Goal: Contribute content: Contribute content

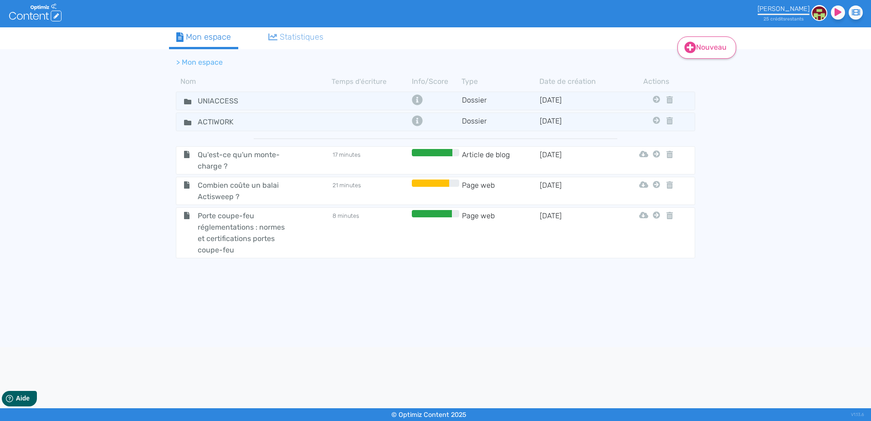
click at [703, 46] on link "Nouveau" at bounding box center [706, 47] width 59 height 22
click at [184, 102] on icon at bounding box center [187, 101] width 7 height 5
click at [188, 102] on icon at bounding box center [187, 101] width 7 height 5
click at [382, 99] on td at bounding box center [371, 100] width 78 height 13
click at [103, 123] on div "Nouveau Contenu Dossier Mon espace Statistiques > Mon espace Nom Temps d'écritu…" at bounding box center [435, 187] width 871 height 320
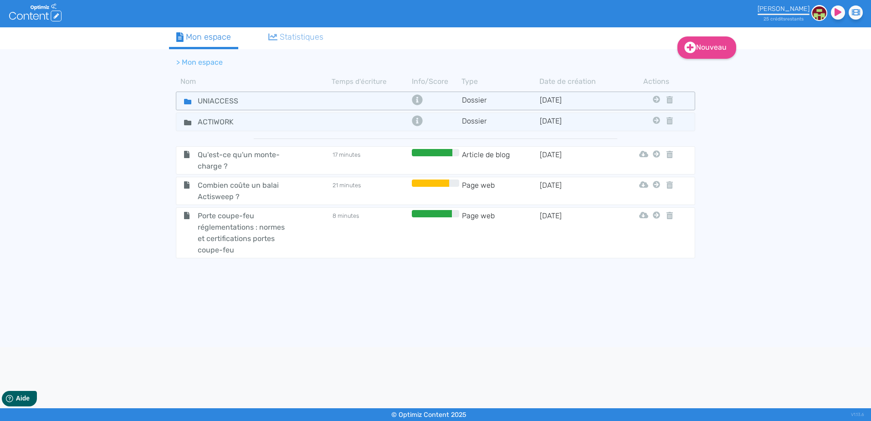
click at [292, 101] on div "UNIACCESS" at bounding box center [254, 100] width 154 height 13
click at [708, 51] on link "Nouveau" at bounding box center [706, 47] width 59 height 22
click at [705, 67] on button "Contenu" at bounding box center [713, 70] width 73 height 15
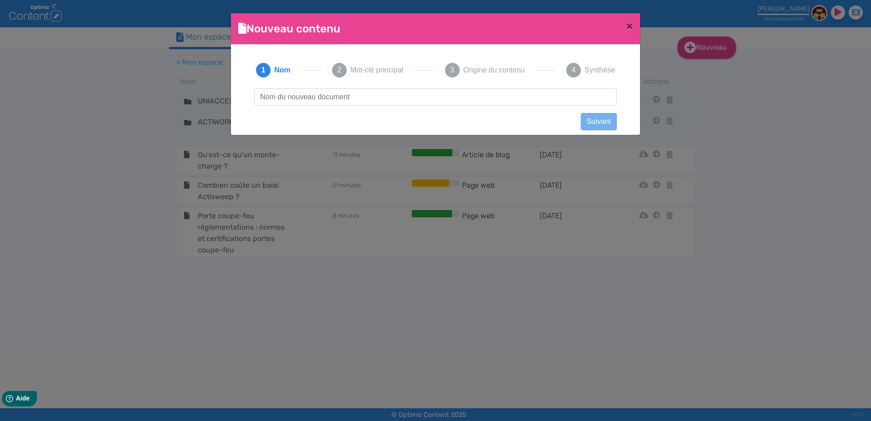
scroll to position [0, 0]
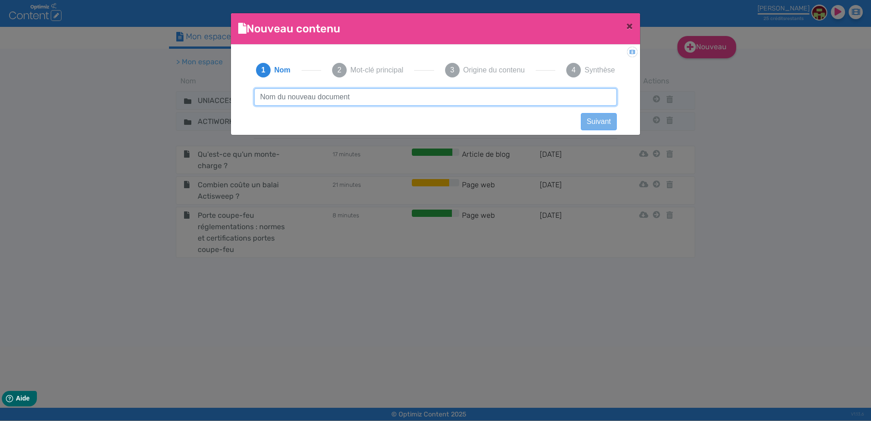
click at [333, 96] on input "text" at bounding box center [435, 96] width 363 height 17
paste input "Le coffret de commande FIREDAS conçu pour les professionnels du coupe-feu"
type input "Le coffret de commande FIREDAS conçu pour les professionnels du coupe-feu"
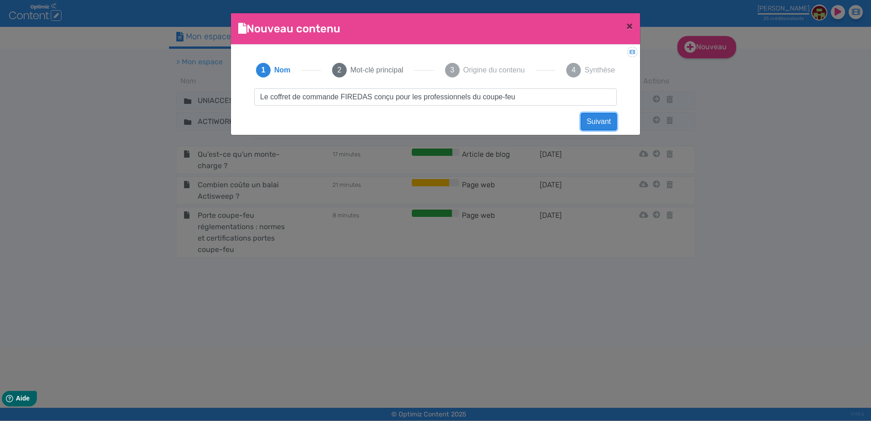
click at [610, 120] on button "Suivant" at bounding box center [599, 121] width 36 height 17
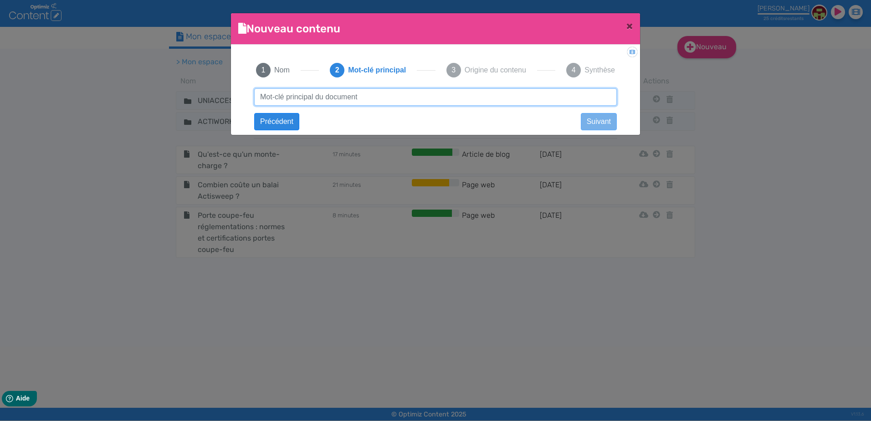
click at [473, 93] on input "text" at bounding box center [435, 96] width 363 height 17
drag, startPoint x: 290, startPoint y: 97, endPoint x: 172, endPoint y: 92, distance: 117.6
click at [172, 92] on ngb-modal-window "Nouveau contenu × Didacticiel: Créer un document 1 Nom 2 Mot-clé principal 3 Or…" at bounding box center [435, 210] width 871 height 421
type input "boitier de commande"
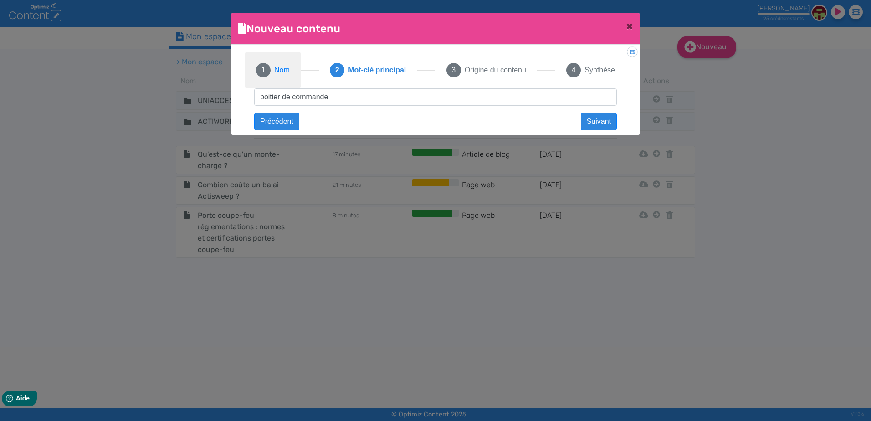
click at [288, 70] on span "Nom" at bounding box center [281, 70] width 15 height 11
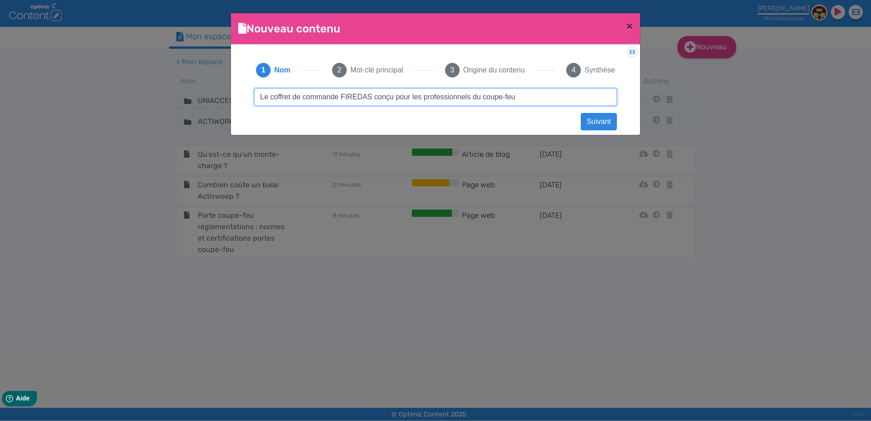
click at [281, 95] on input "Le coffret de commande FIREDAS conçu pour les professionnels du coupe-feu" at bounding box center [435, 96] width 363 height 17
type input "Le boitier de commande FIREDAS conçu pour les professionnels du coupe-feu"
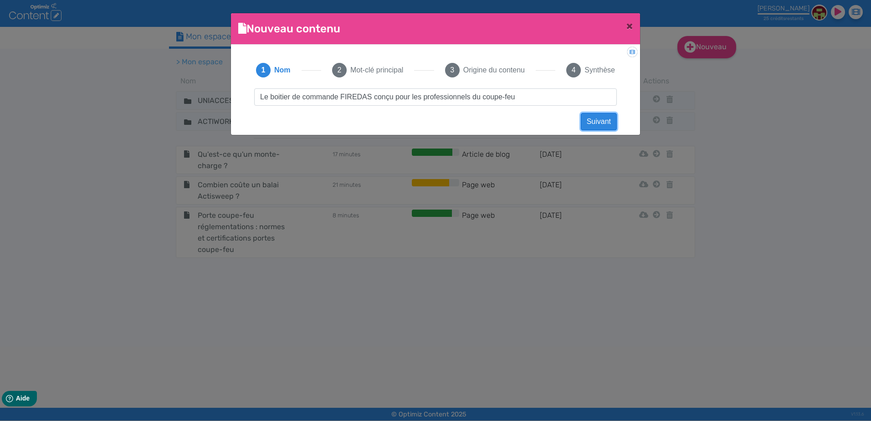
click at [593, 122] on button "Suivant" at bounding box center [599, 121] width 36 height 17
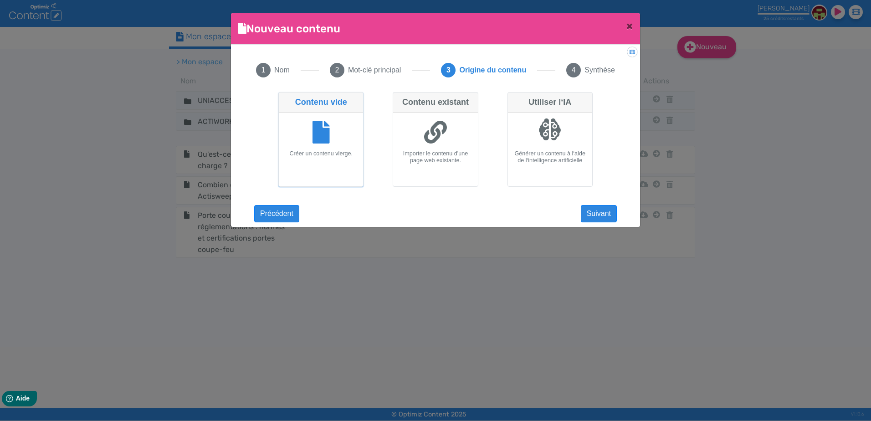
click at [309, 135] on div at bounding box center [320, 133] width 77 height 34
click at [284, 98] on input "Contenu vide Créer un contenu vierge." at bounding box center [281, 95] width 6 height 6
click at [597, 215] on button "Suivant" at bounding box center [599, 213] width 36 height 17
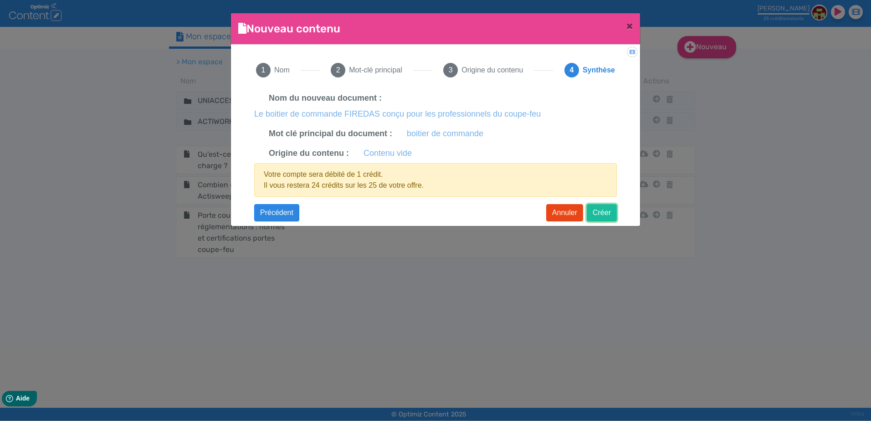
click at [609, 213] on button "Créer" at bounding box center [602, 212] width 30 height 17
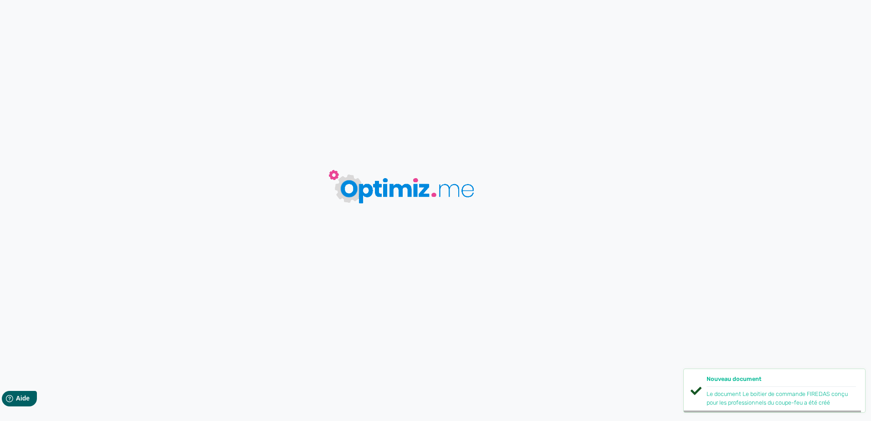
type input "Le boitier de commande FIREDAS conçu pour les professionnels du coupe-feu"
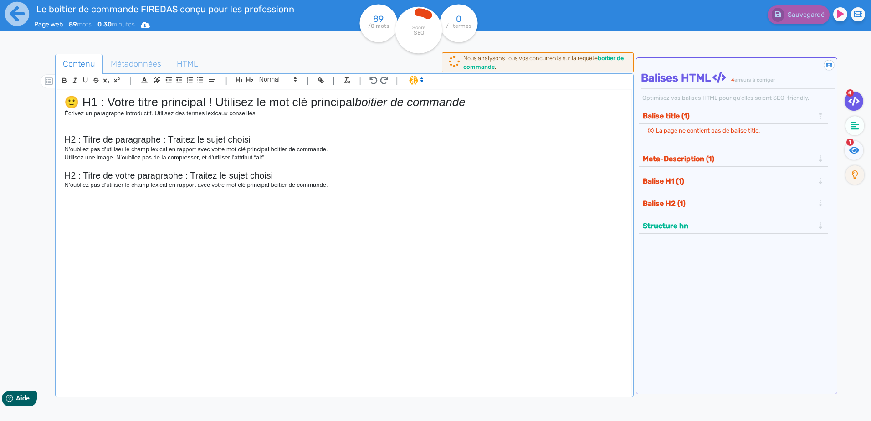
click at [150, 99] on h1 "🙂 H1 : Votre titre principal ! Utilisez le mot clé principal boitier de commande" at bounding box center [344, 102] width 560 height 14
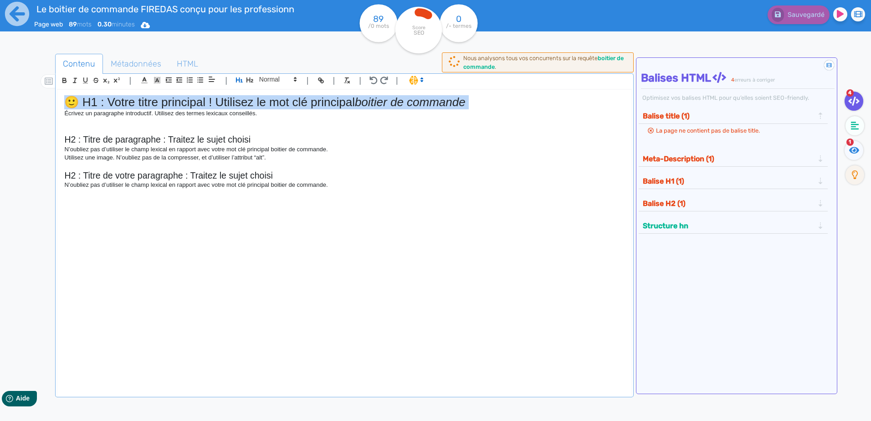
click at [150, 99] on h1 "🙂 H1 : Votre titre principal ! Utilisez le mot clé principal boitier de commande" at bounding box center [344, 102] width 560 height 14
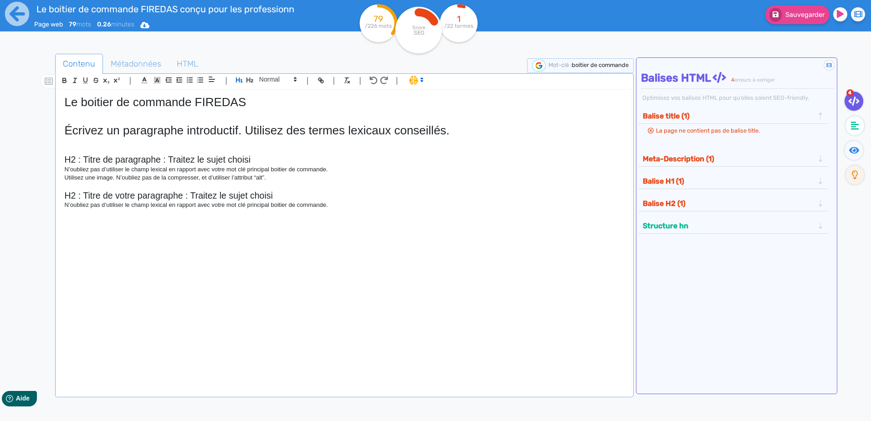
click at [352, 101] on h1 "Le boitier de commande FIREDAS" at bounding box center [344, 102] width 560 height 14
click at [333, 132] on h1 "Écrivez un paragraphe introductif. Utilisez des termes lexicaux conseillés." at bounding box center [344, 130] width 560 height 14
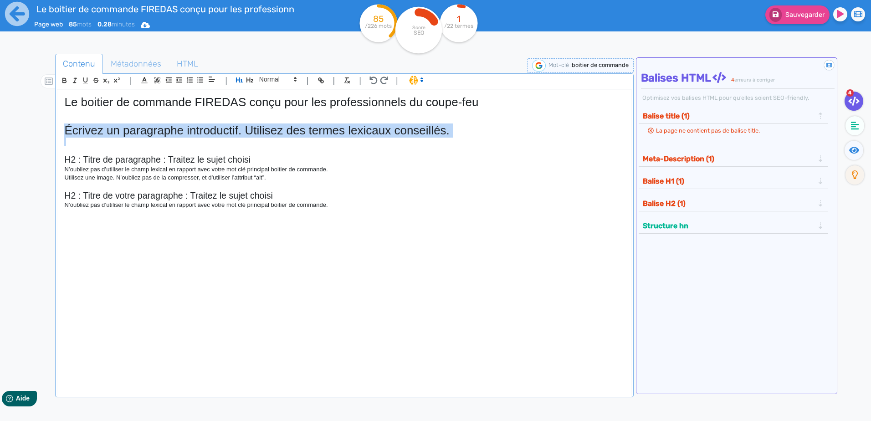
click at [333, 132] on h1 "Écrivez un paragraphe introductif. Utilisez des termes lexicaux conseillés." at bounding box center [344, 130] width 560 height 14
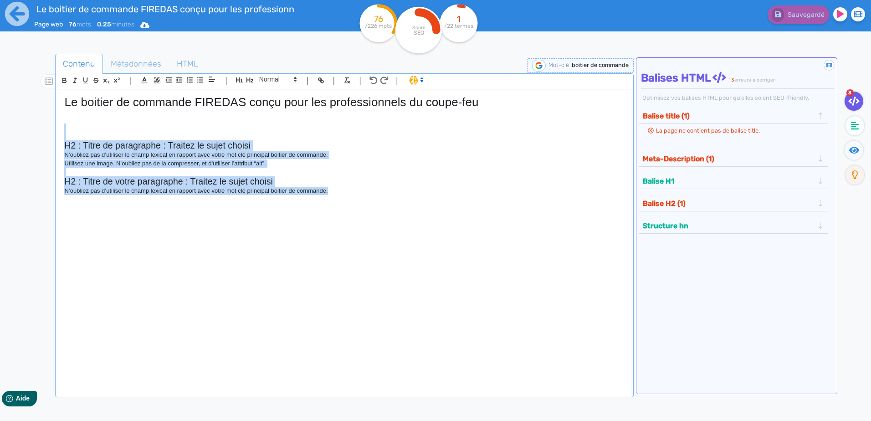
drag, startPoint x: 360, startPoint y: 193, endPoint x: 56, endPoint y: 129, distance: 310.5
click at [56, 129] on div "| | H3 H4 H5 H6 Normal | | | | Le boitier de commande FIREDAS conçu pour les pr…" at bounding box center [344, 235] width 578 height 324
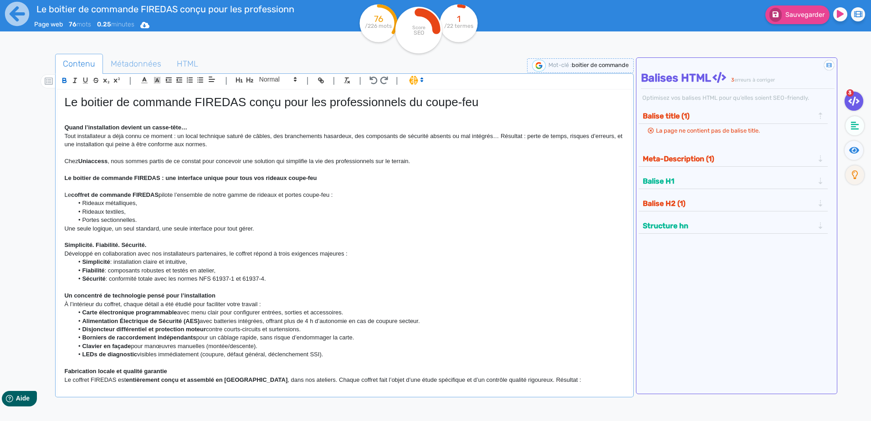
click at [140, 108] on h1 "Le boitier de commande FIREDAS conçu pour les professionnels du coupe-feu" at bounding box center [344, 102] width 560 height 14
click at [138, 126] on strong "Quand l’installation devient un casse-tête…" at bounding box center [125, 127] width 123 height 7
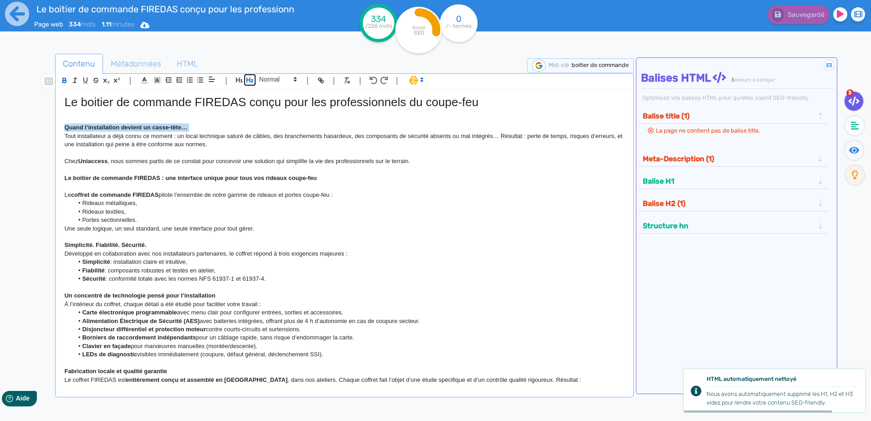
click at [252, 82] on icon "button" at bounding box center [250, 80] width 8 height 8
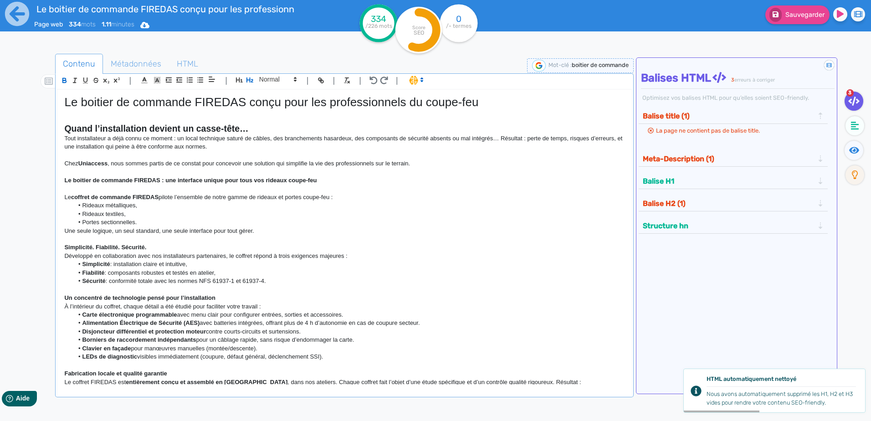
click at [119, 177] on strong "Le boitier de commande FIREDAS : une interface unique pour tous vos rideaux cou…" at bounding box center [190, 180] width 252 height 7
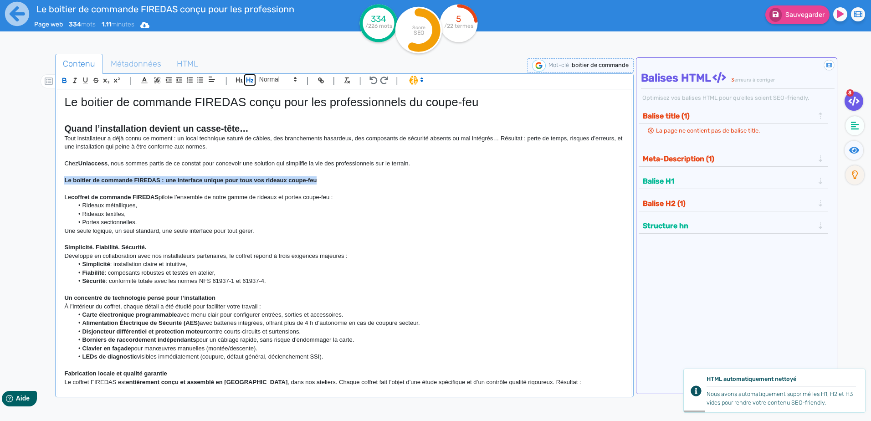
click at [248, 79] on icon "button" at bounding box center [250, 80] width 8 height 8
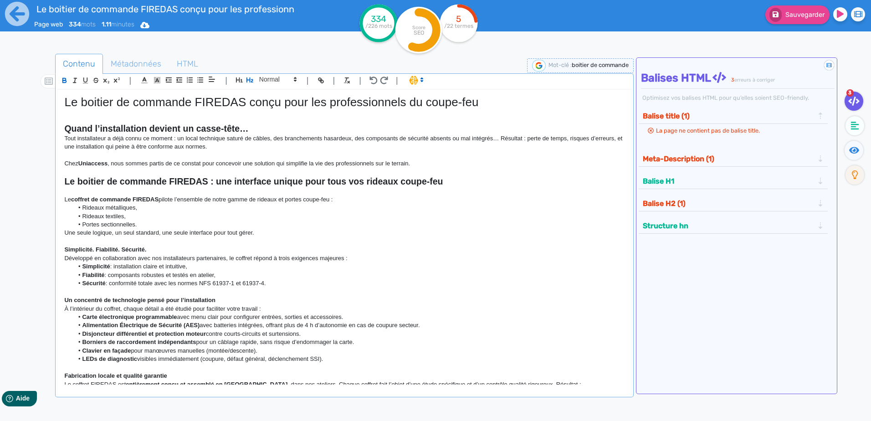
click at [88, 246] on strong "Simplicité. Fiabilité. Sécurité." at bounding box center [105, 249] width 82 height 7
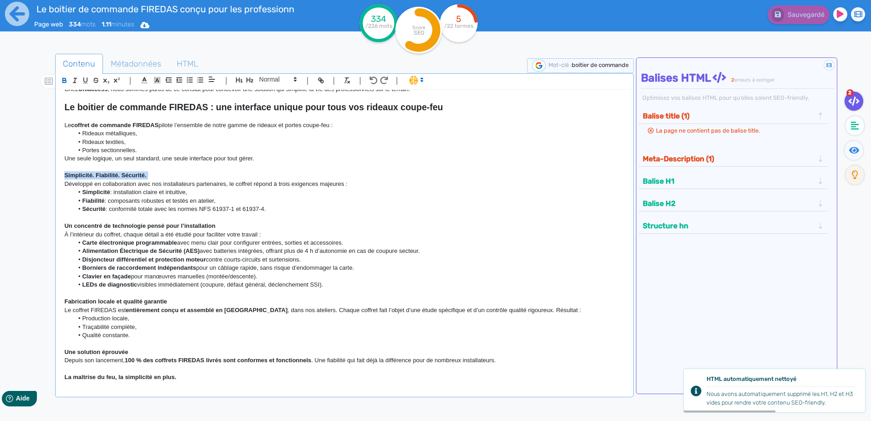
scroll to position [77, 0]
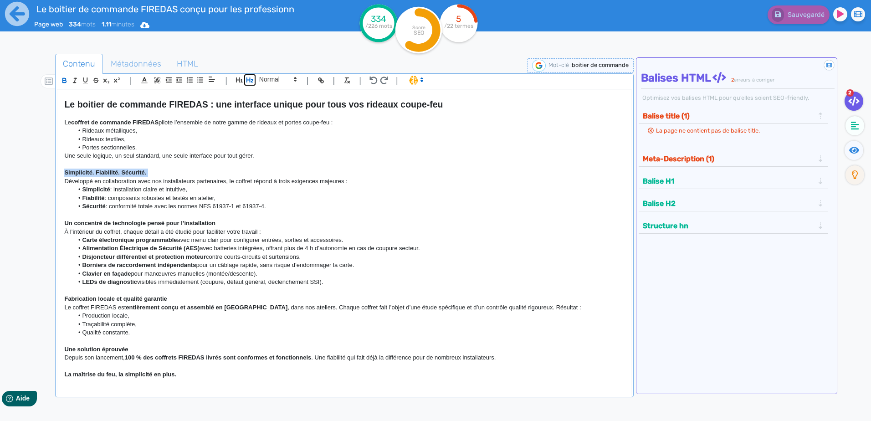
click at [253, 83] on icon "button" at bounding box center [250, 80] width 8 height 8
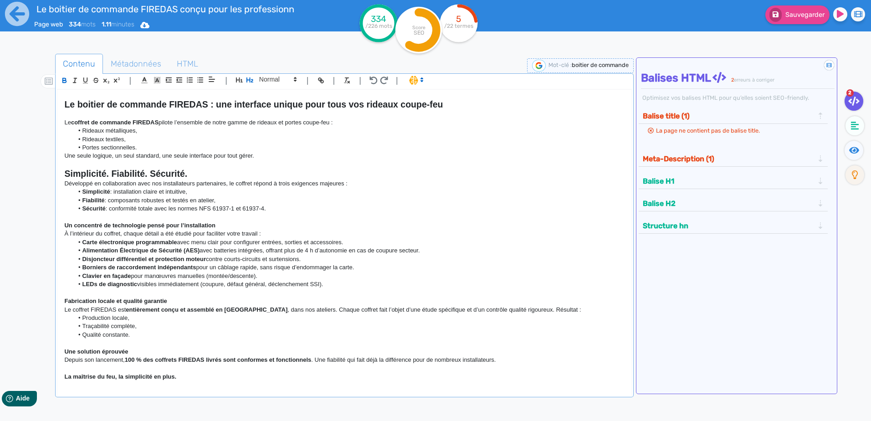
click at [130, 220] on p at bounding box center [344, 217] width 560 height 8
click at [127, 222] on strong "Un concentré de technologie pensé pour l’installation" at bounding box center [139, 225] width 151 height 7
click at [140, 219] on p at bounding box center [344, 217] width 560 height 8
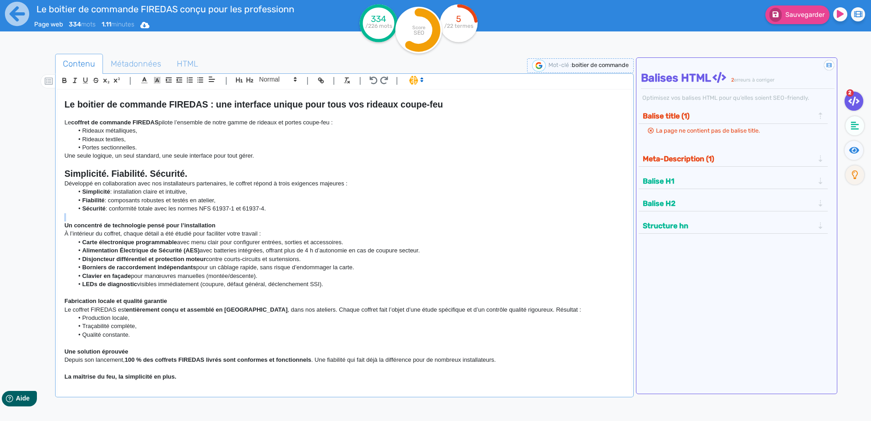
click at [140, 219] on p at bounding box center [344, 217] width 560 height 8
click at [136, 225] on strong "Un concentré de technologie pensé pour l’installation" at bounding box center [139, 225] width 151 height 7
click at [249, 79] on icon "button" at bounding box center [250, 80] width 8 height 8
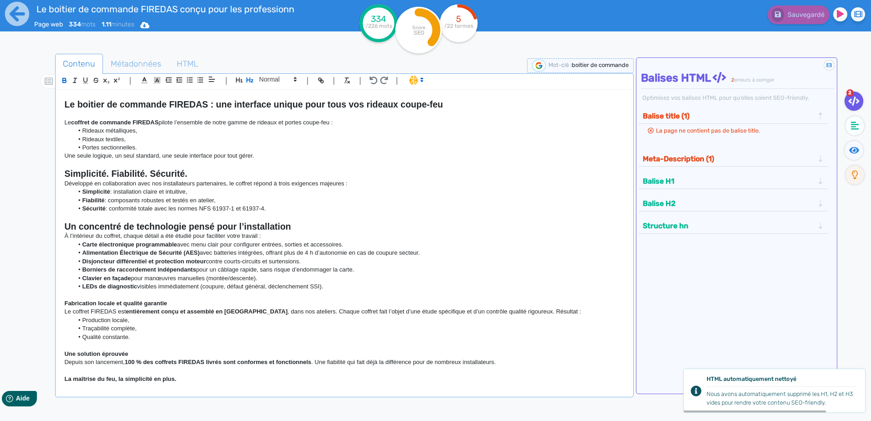
click at [111, 303] on strong "Fabrication locale et qualité garantie" at bounding box center [115, 303] width 103 height 7
click at [251, 77] on icon "button" at bounding box center [250, 80] width 8 height 8
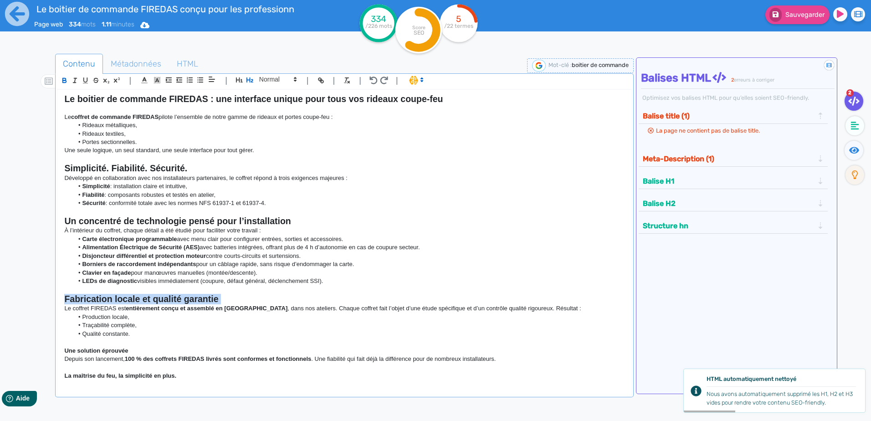
scroll to position [84, 0]
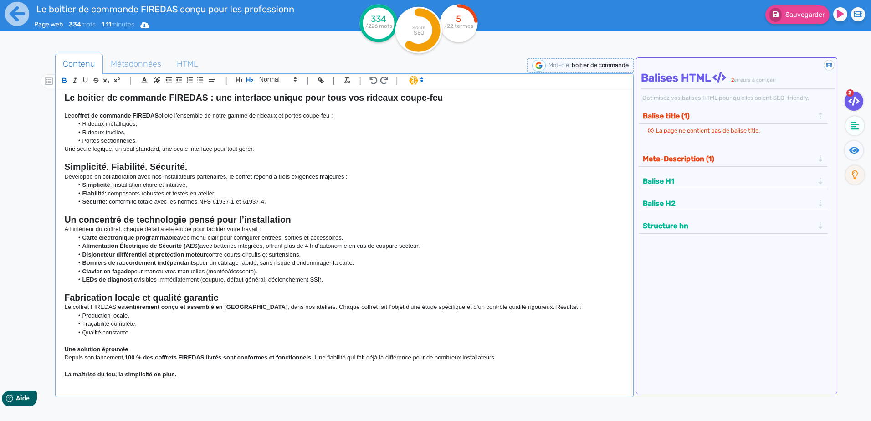
click at [96, 350] on strong "Une solution éprouvée" at bounding box center [96, 349] width 64 height 7
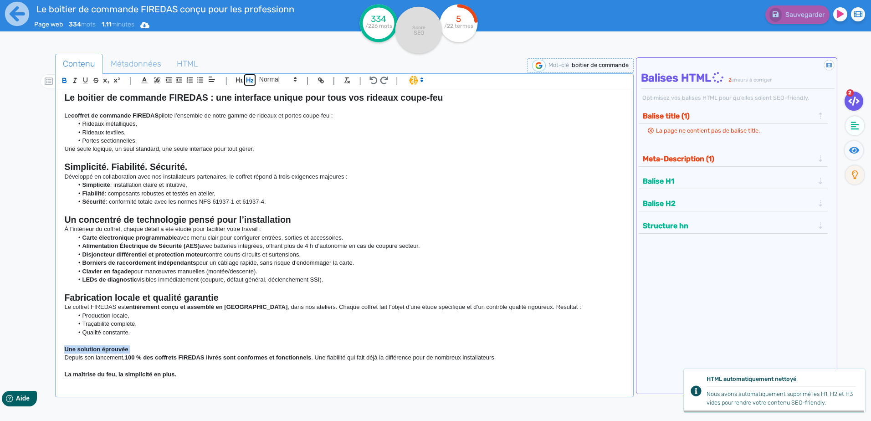
click at [251, 79] on icon "button" at bounding box center [249, 79] width 7 height 5
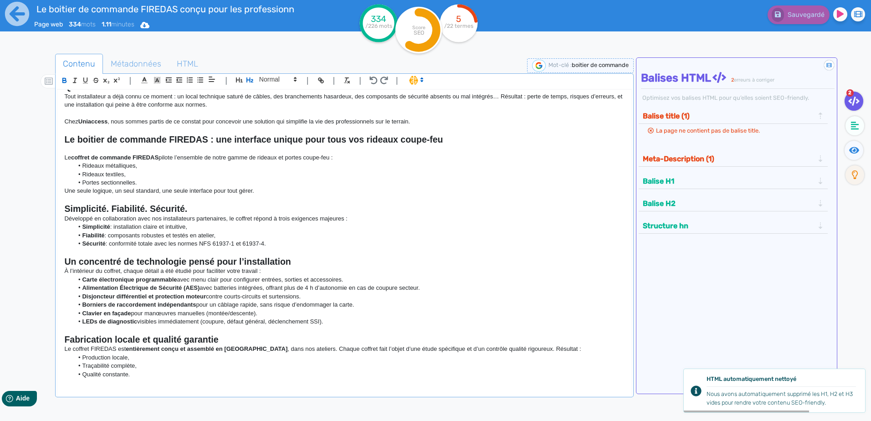
scroll to position [0, 0]
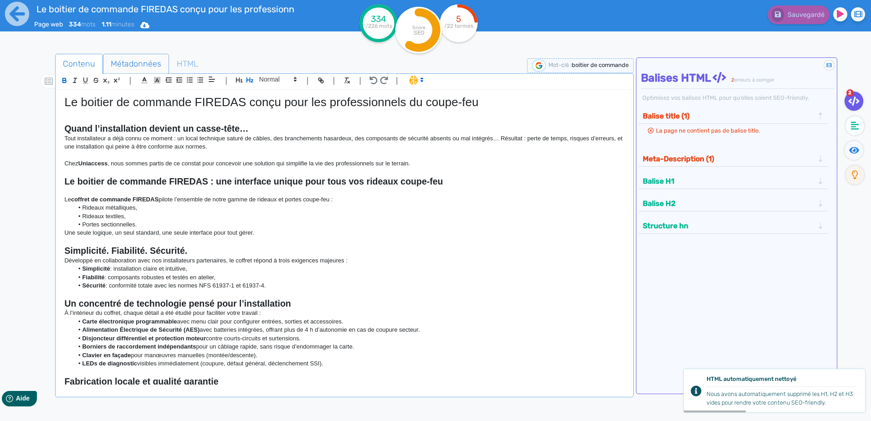
click at [125, 64] on span "Métadonnées" at bounding box center [135, 63] width 65 height 25
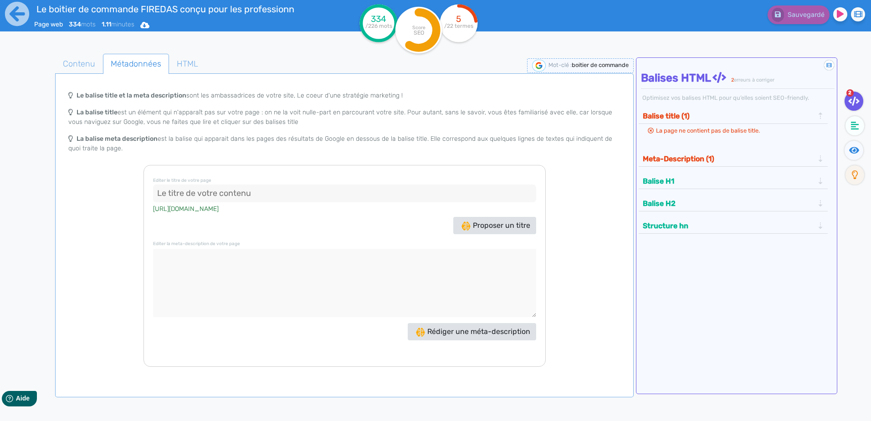
click at [358, 192] on input at bounding box center [344, 194] width 383 height 18
paste input "Le boitier de commande FIREDAS conçu pour les professionnels du coupe-feu"
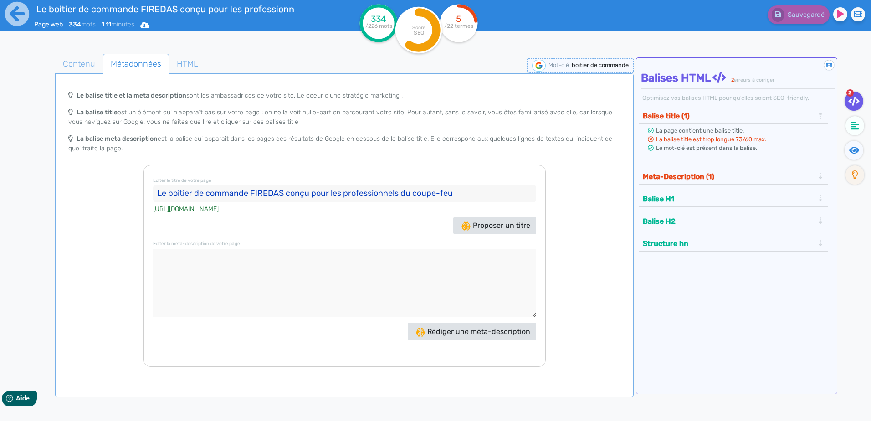
click at [291, 193] on input "Le boitier de commande FIREDAS conçu pour les professionnels du coupe-feu" at bounding box center [344, 194] width 383 height 18
drag, startPoint x: 320, startPoint y: 192, endPoint x: 387, endPoint y: 190, distance: 66.6
click at [387, 190] on input "Le boitier de commande FIREDAS pour les professionnels du coupe-feu" at bounding box center [344, 194] width 383 height 18
drag, startPoint x: 319, startPoint y: 192, endPoint x: 383, endPoint y: 192, distance: 63.3
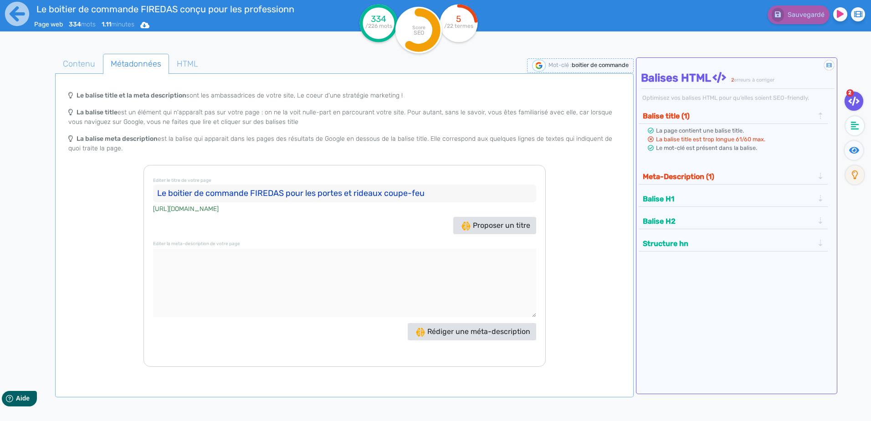
click at [383, 192] on input "Le boitier de commande FIREDAS pour les portes et rideaux coupe-feu" at bounding box center [344, 194] width 383 height 18
click at [405, 190] on input "Le boitier de commande FIREDAS pour les solutions coupe-feu" at bounding box center [344, 194] width 383 height 18
type input "Le boitier de commande FIREDAS pour les solutions coupe-feu"
click at [410, 287] on textarea at bounding box center [344, 283] width 383 height 68
click at [440, 330] on span "Rédiger une méta-description" at bounding box center [473, 331] width 114 height 9
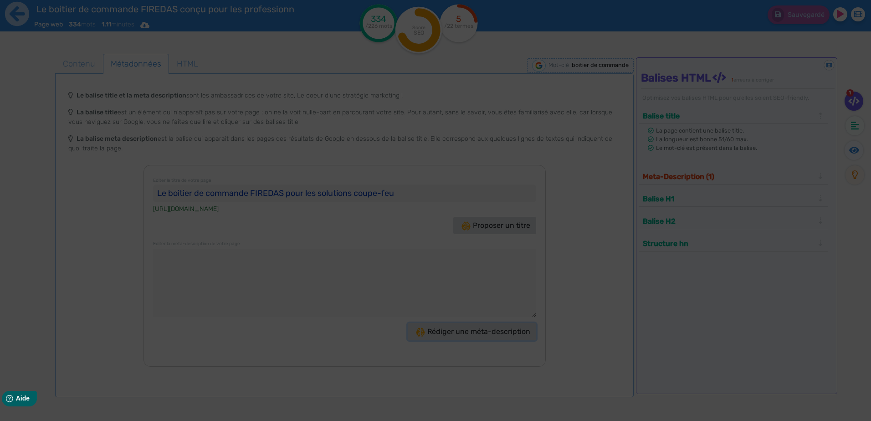
type textarea "Découvrez le boitier de commande FIREDAS : une solution simple et fiable pour v…"
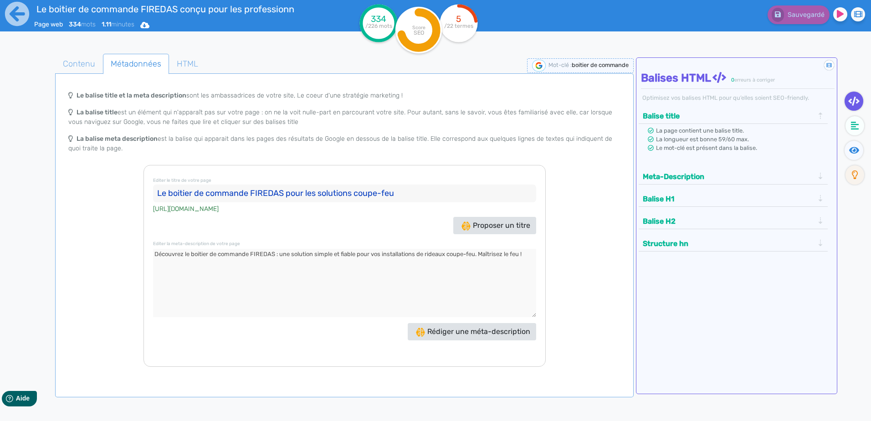
click at [395, 193] on input "Le boitier de commande FIREDAS pour les solutions coupe-feu" at bounding box center [344, 194] width 383 height 18
click at [505, 228] on span "Proposer un titre" at bounding box center [496, 225] width 69 height 9
click at [145, 196] on div "Editer le titre de votre page "Boîtier de commande FIREDAS : Simplicité et Fiab…" at bounding box center [345, 266] width 402 height 202
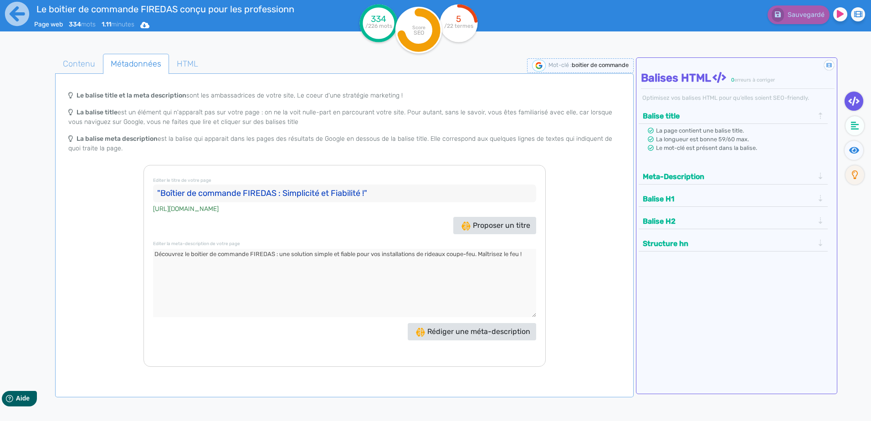
click at [161, 189] on input ""Boîtier de commande FIREDAS : Simplicité et Fiabilité !"" at bounding box center [344, 194] width 383 height 18
click at [381, 190] on input "Boîtier de commande FIREDAS : Simplicité et Fiabilité !"" at bounding box center [344, 194] width 383 height 18
click at [172, 192] on input "Boîtier de commande FIREDAS : Simplicité et Fiabilité" at bounding box center [344, 194] width 383 height 18
click at [316, 194] on input "Boitier de commande FIREDAS : Simplicité et Fiabilité" at bounding box center [344, 194] width 383 height 18
click at [282, 192] on input "Boitier de commande FIREDAS : Simplicité et Fiabilité" at bounding box center [344, 194] width 383 height 18
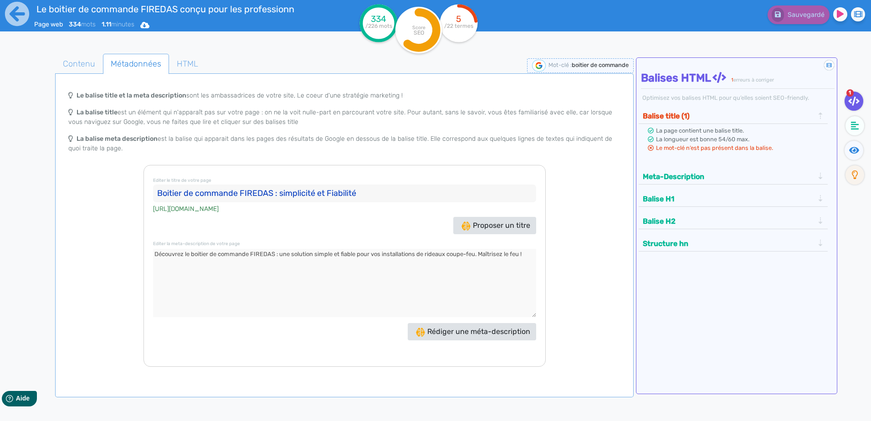
click at [331, 194] on input "Boitier de commande FIREDAS : simplicité et Fiabilité" at bounding box center [344, 194] width 383 height 18
click at [360, 194] on input "Boitier de commande FIREDAS : simplicité et fiabilité" at bounding box center [344, 194] width 383 height 18
drag, startPoint x: 357, startPoint y: 195, endPoint x: -67, endPoint y: 210, distance: 424.4
click at [0, 210] on html "Le boitier de commande FIREDAS conçu pour les professionnels du coupe-feu Page …" at bounding box center [435, 210] width 871 height 421
paste input "Le boitier de commande FIREDAS pour les solutions coupe-feu"
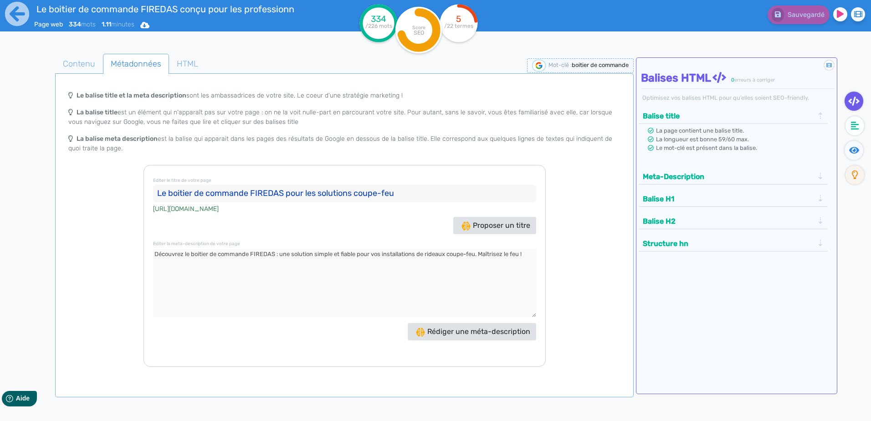
type input "Le boitier de commande FIREDAS pour les solutions coupe-feu"
click at [291, 283] on textarea at bounding box center [344, 283] width 383 height 68
click at [188, 64] on span "HTML" at bounding box center [187, 63] width 36 height 25
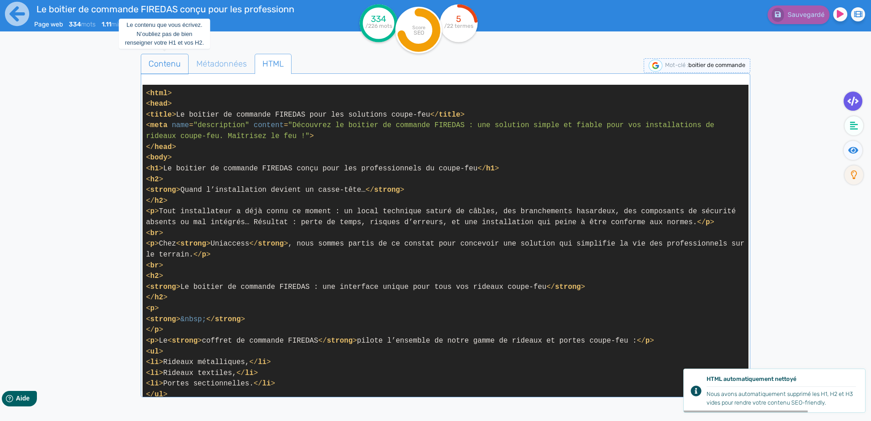
click at [155, 63] on span "Contenu" at bounding box center [164, 63] width 47 height 25
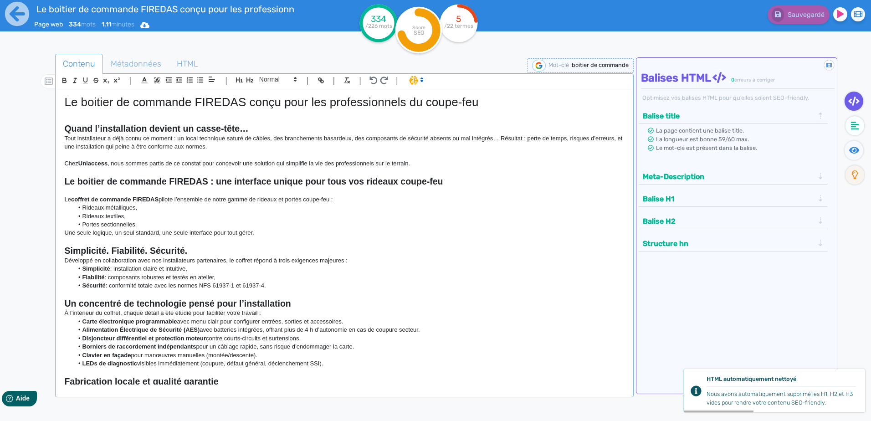
click at [481, 265] on li "Simplicité : installation claire et intuitive," at bounding box center [348, 269] width 551 height 8
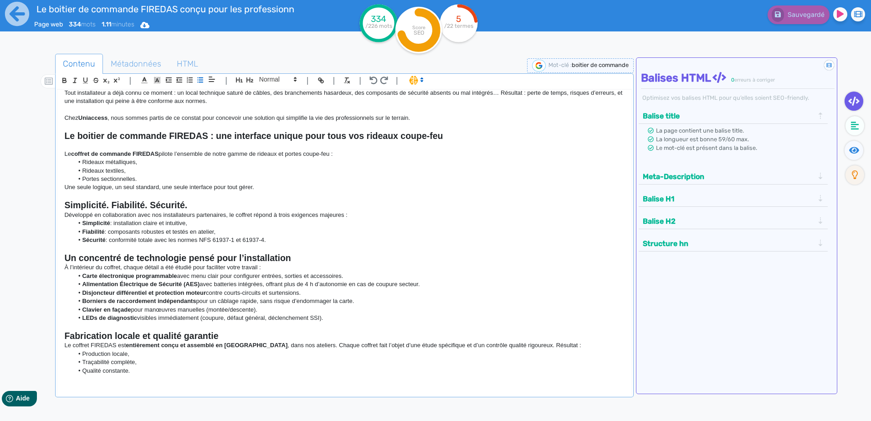
click at [397, 298] on li "Borniers de raccordement indépendants pour un câblage rapide, sans risque d’end…" at bounding box center [348, 301] width 551 height 8
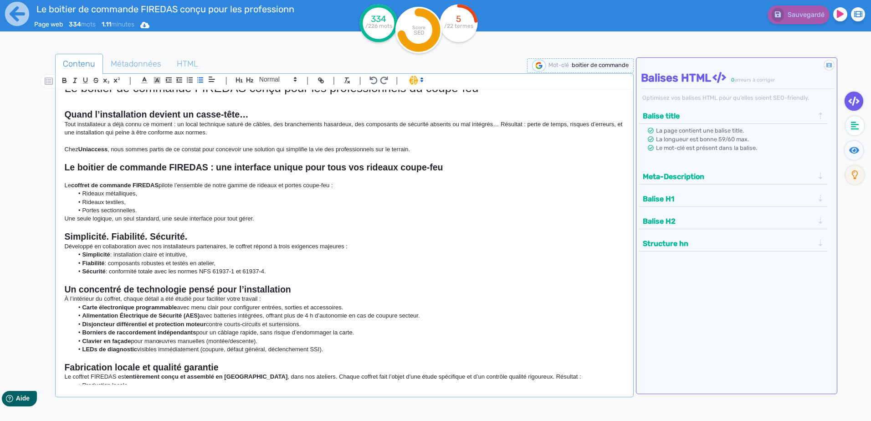
scroll to position [0, 0]
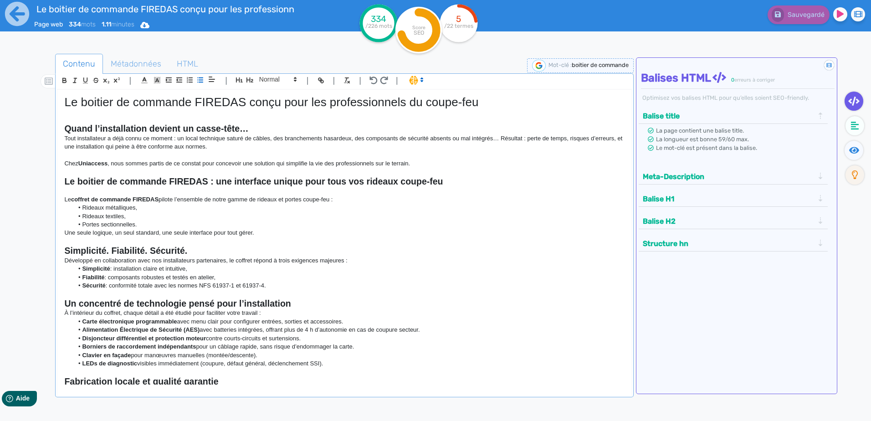
click at [664, 174] on button "Meta-Description" at bounding box center [728, 176] width 177 height 15
click at [664, 197] on button "Balise H1" at bounding box center [728, 198] width 177 height 15
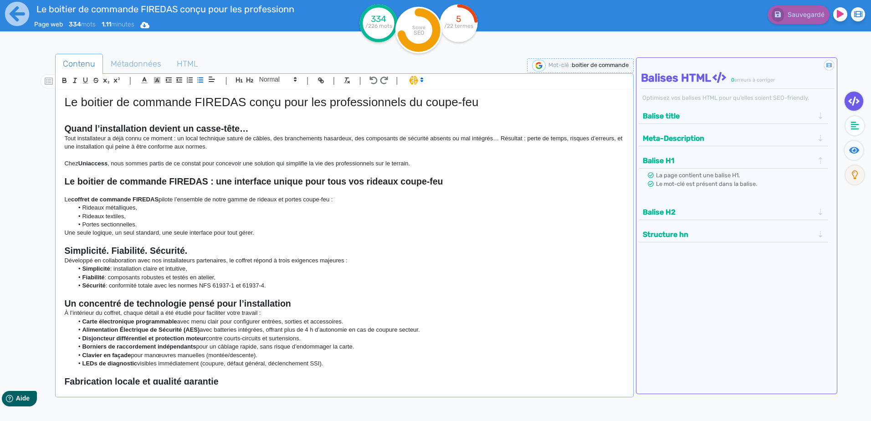
click at [664, 210] on button "Balise H2" at bounding box center [728, 212] width 177 height 15
click at [662, 223] on button "Structure hn" at bounding box center [728, 225] width 177 height 15
click at [459, 200] on p "Le coffret de commande FIREDAS pilote l’ensemble de notre gamme de rideaux et p…" at bounding box center [344, 199] width 560 height 8
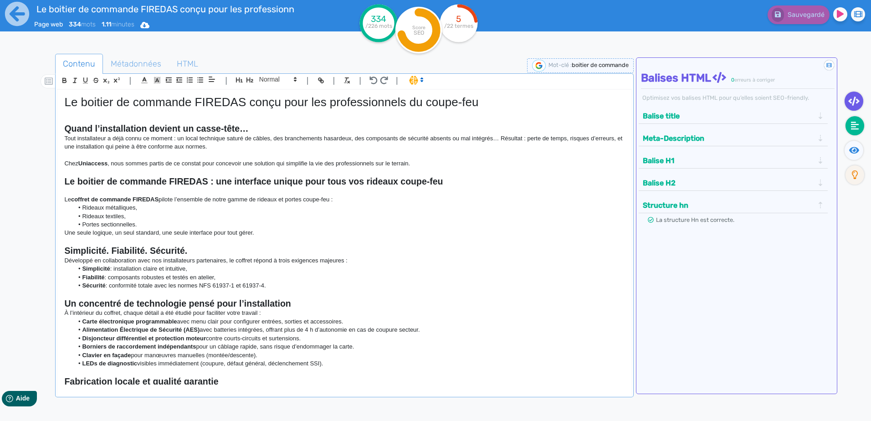
click at [857, 128] on icon at bounding box center [855, 125] width 8 height 9
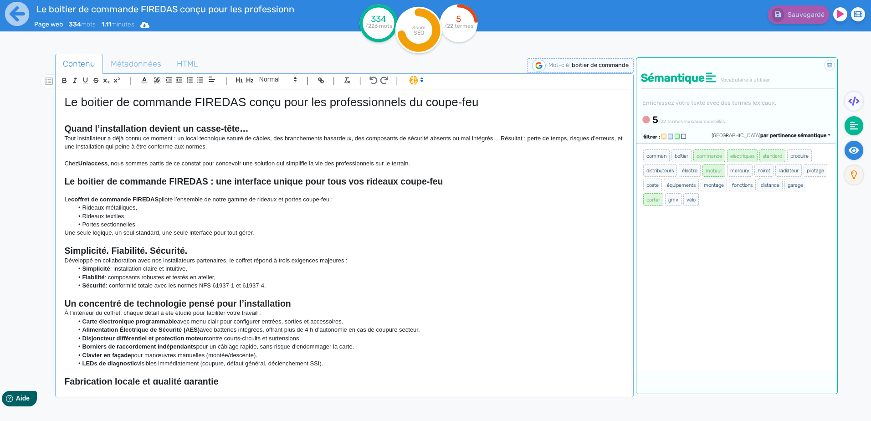
click at [857, 149] on icon at bounding box center [854, 150] width 10 height 7
